Goal: Information Seeking & Learning: Learn about a topic

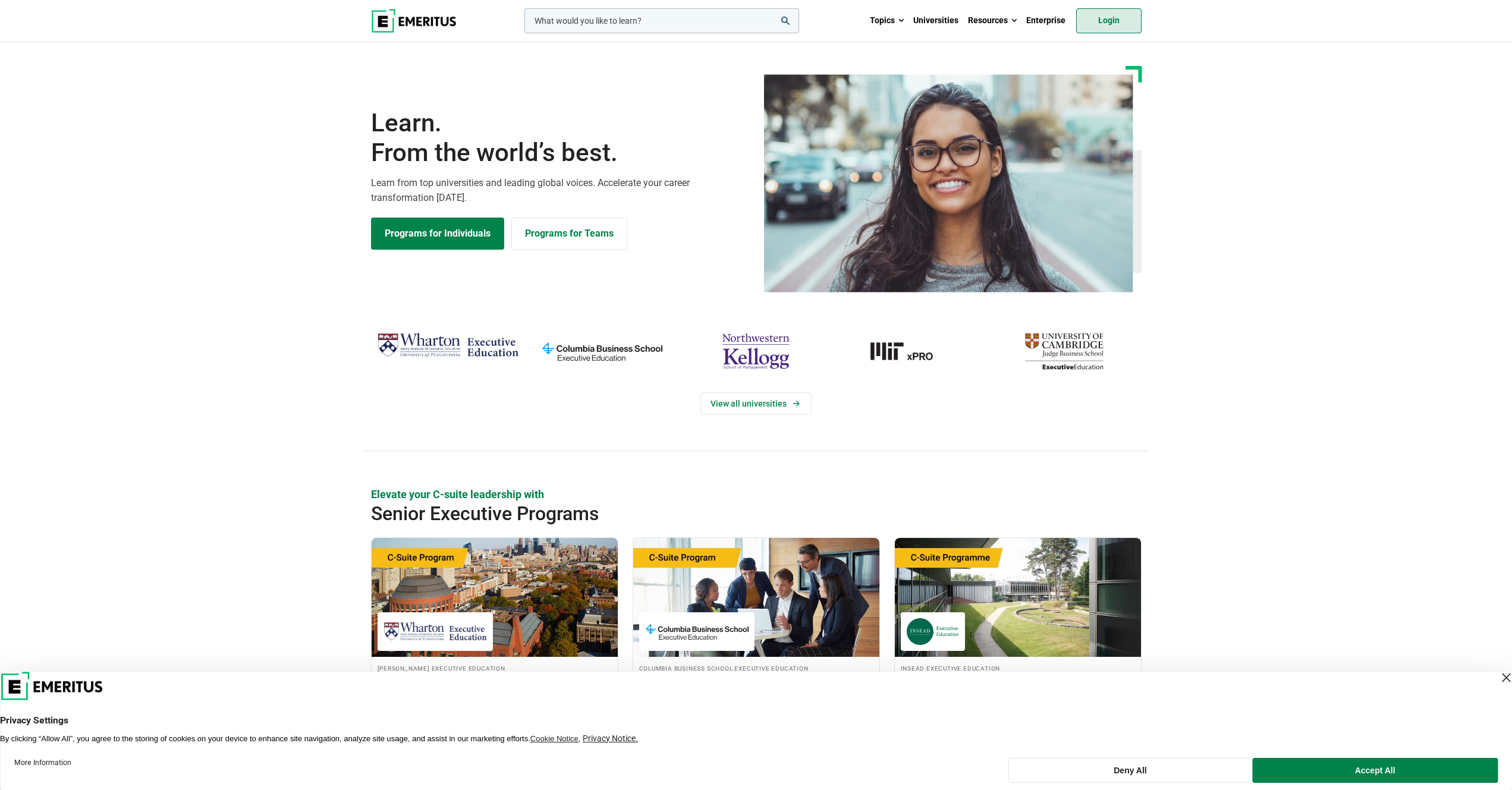
click at [1121, 27] on link "Login" at bounding box center [1109, 20] width 65 height 25
click at [1100, 20] on link "Login" at bounding box center [1109, 20] width 65 height 25
click at [1111, 19] on link "Login" at bounding box center [1109, 20] width 65 height 25
click at [1111, 16] on link "Login" at bounding box center [1109, 20] width 65 height 25
click at [756, 343] on img "northwestern-kellogg" at bounding box center [756, 351] width 142 height 46
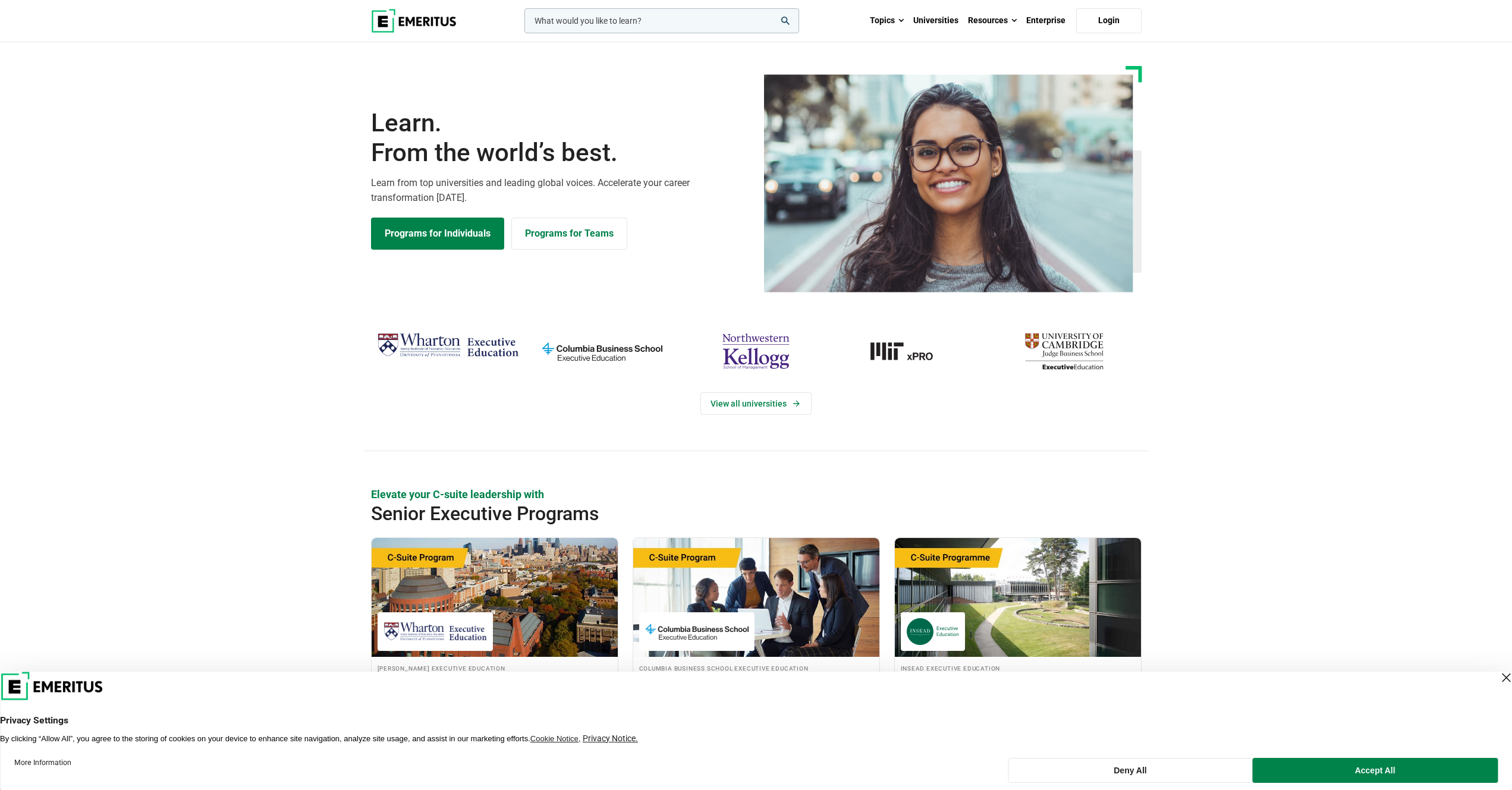
click at [1083, 346] on img "cambridge-judge-business-school" at bounding box center [1064, 351] width 142 height 46
click at [1050, 348] on img "cambridge-judge-business-school" at bounding box center [1064, 351] width 142 height 46
click at [437, 339] on img "Wharton Executive Education" at bounding box center [448, 346] width 142 height 35
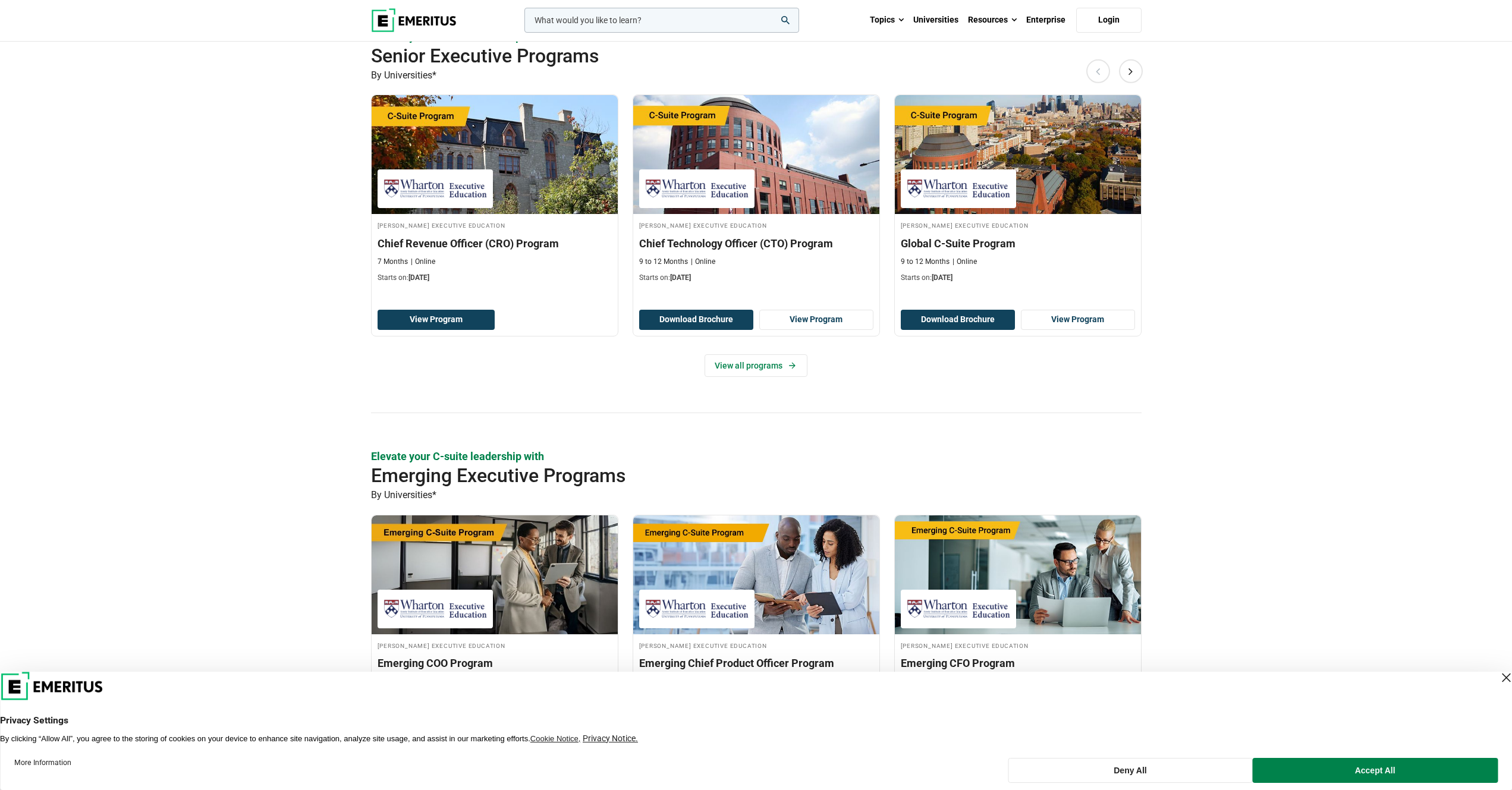
scroll to position [356, 0]
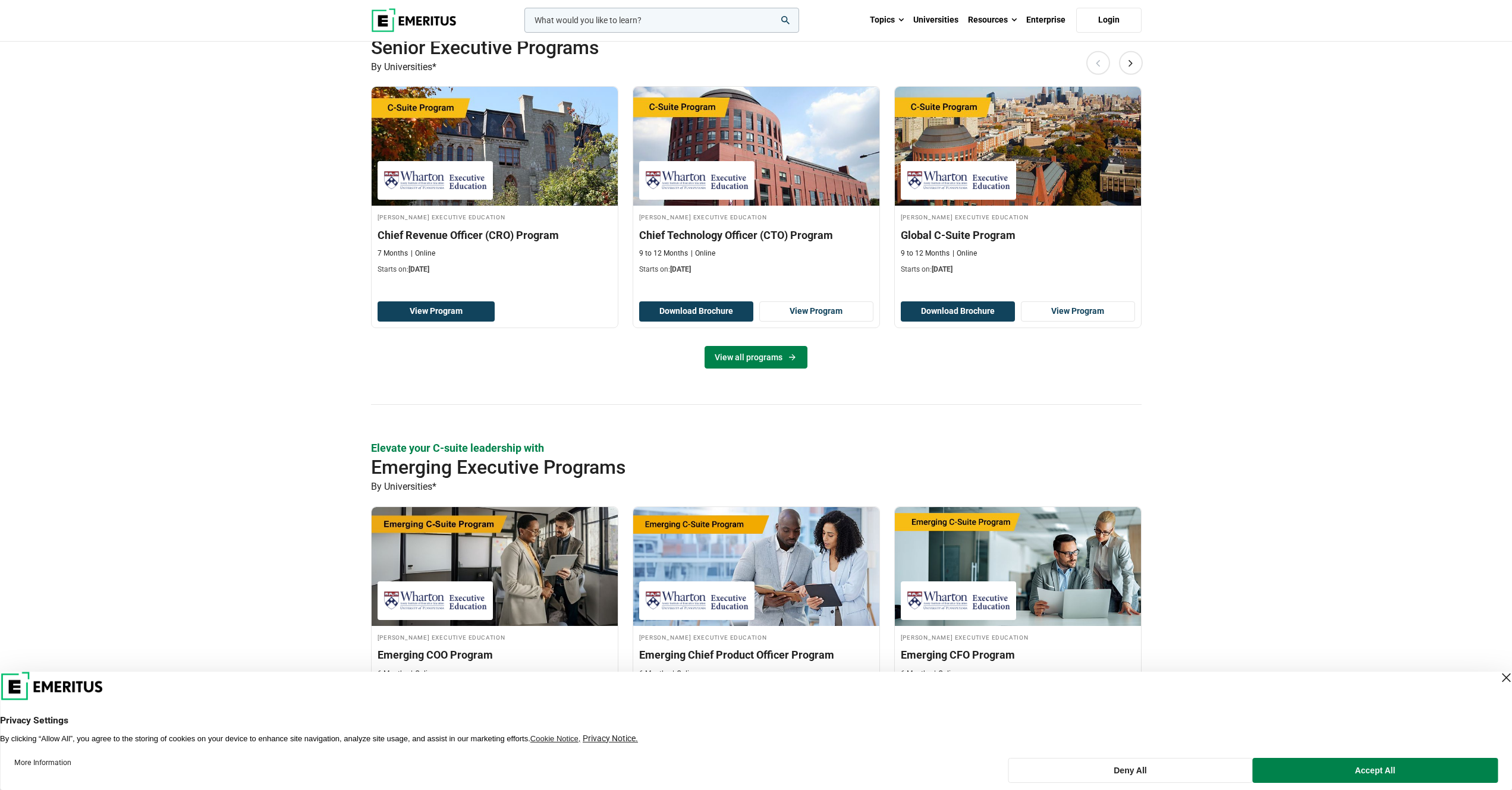
click at [766, 352] on link "View all programs" at bounding box center [756, 357] width 103 height 22
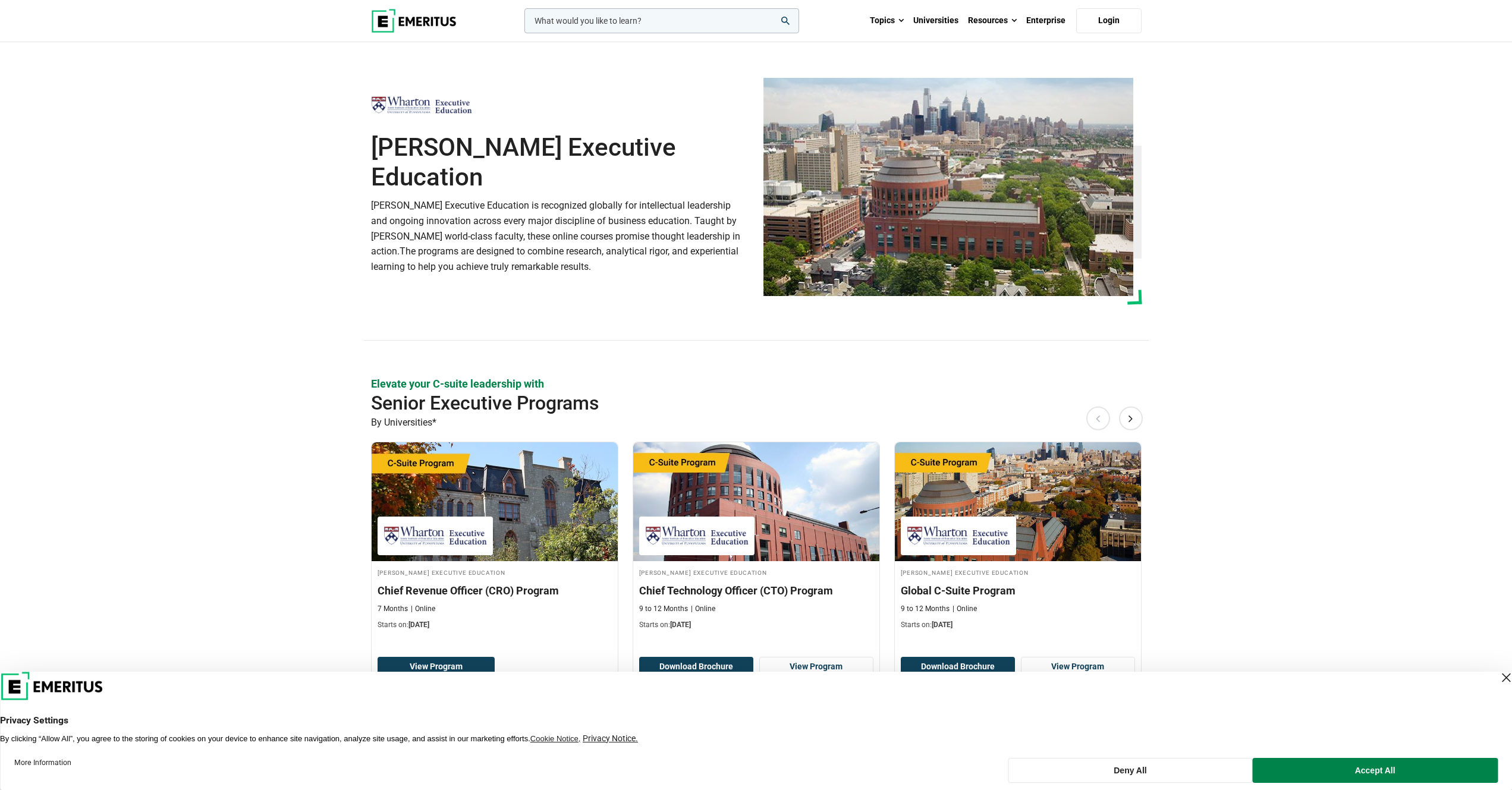
scroll to position [356, 0]
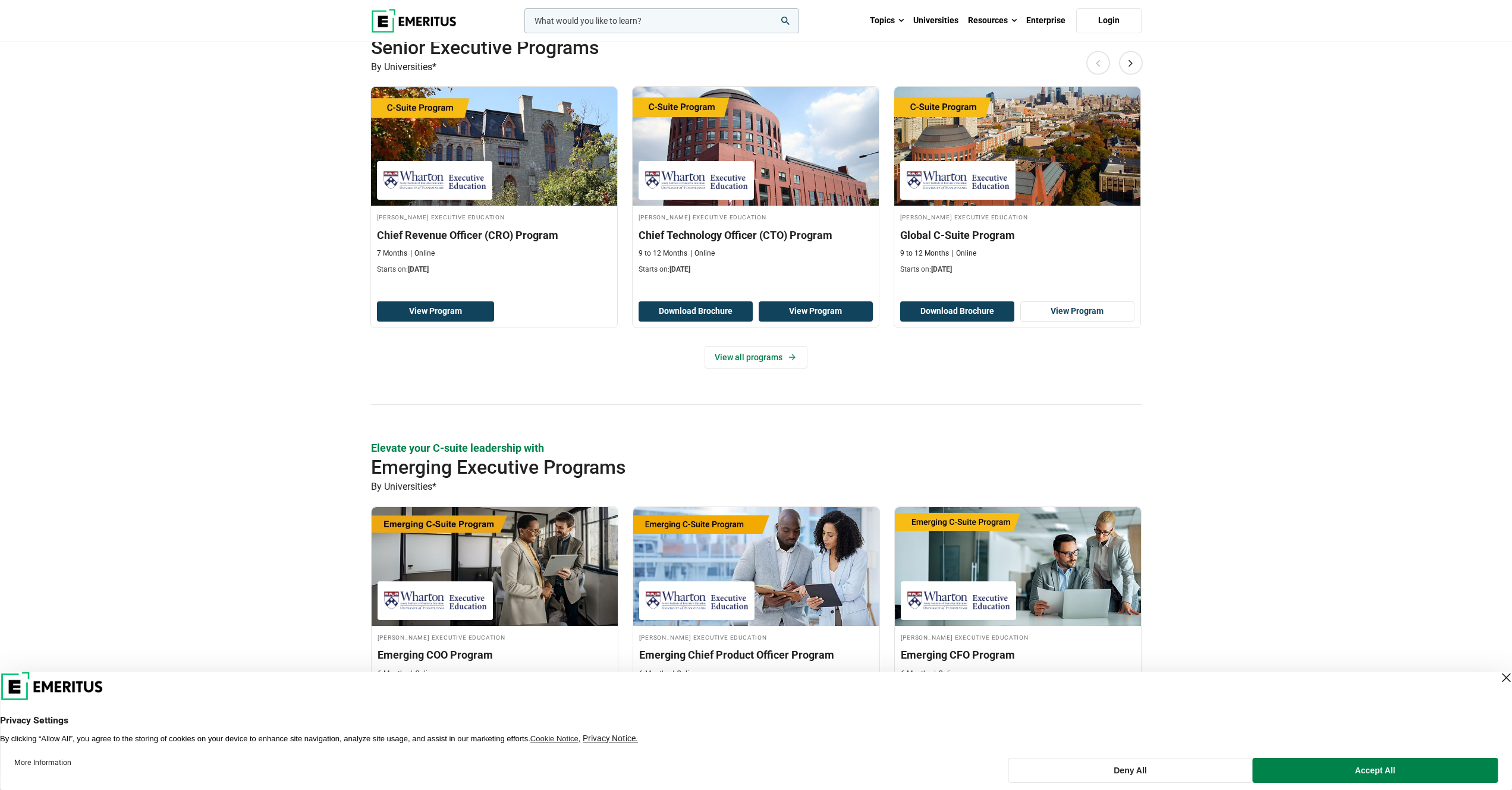
drag, startPoint x: 830, startPoint y: 309, endPoint x: 787, endPoint y: 367, distance: 72.2
click at [787, 366] on div "Elevate your C-suite leadership with Senior Executive Programs By Universities*…" at bounding box center [756, 212] width 770 height 384
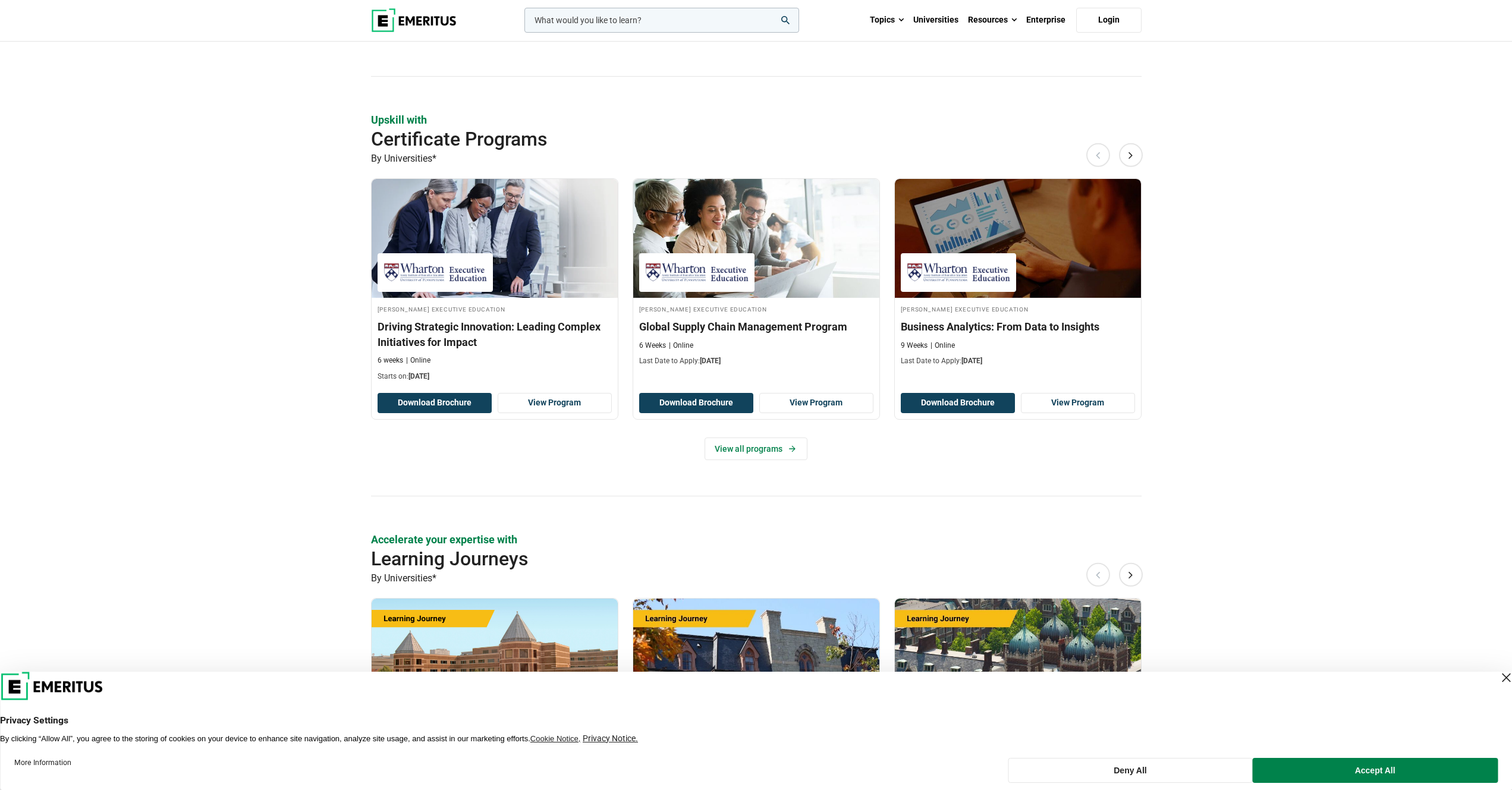
scroll to position [1067, 0]
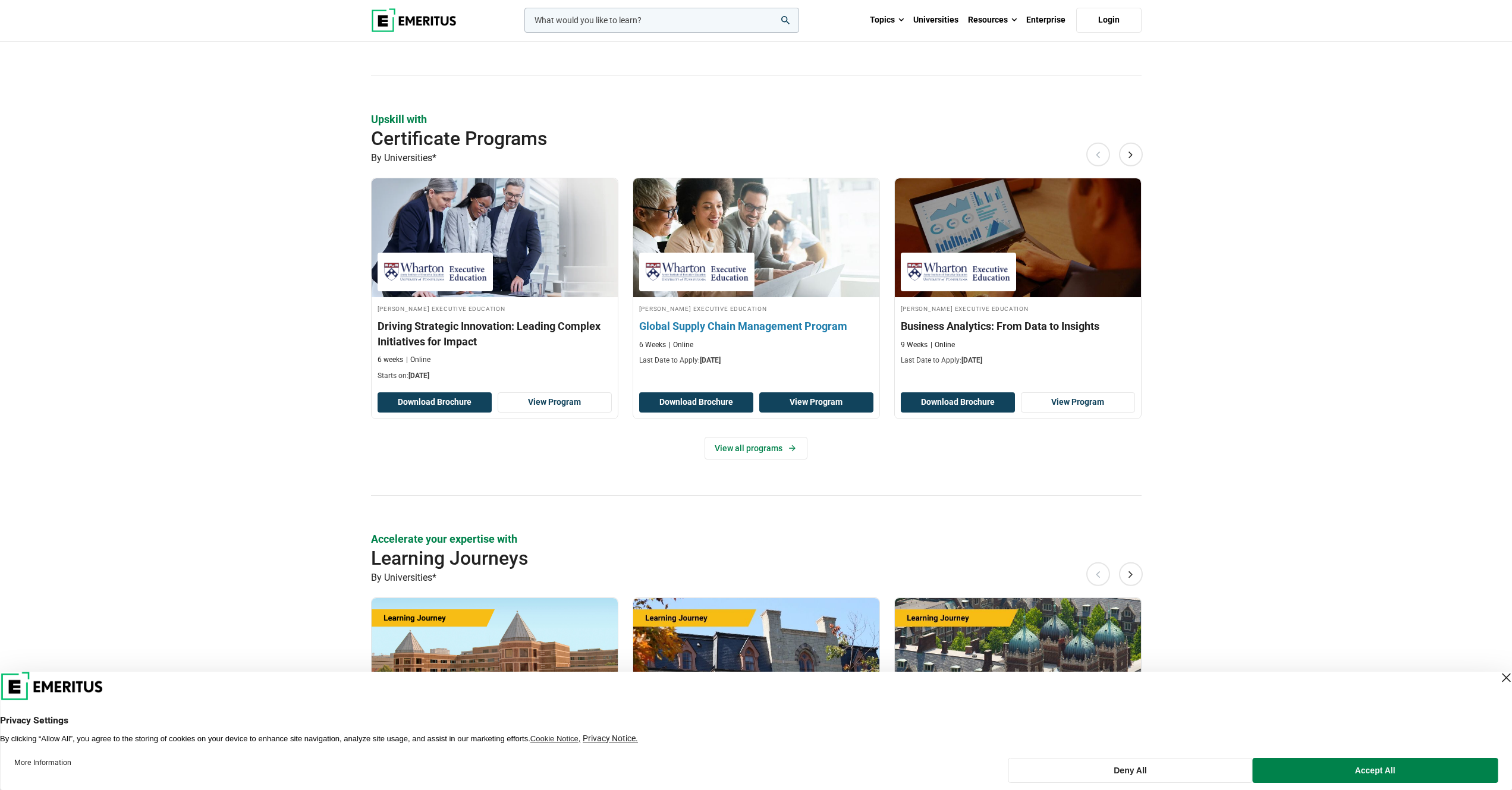
click at [796, 392] on link "View Program" at bounding box center [816, 402] width 114 height 20
